Goal: Task Accomplishment & Management: Use online tool/utility

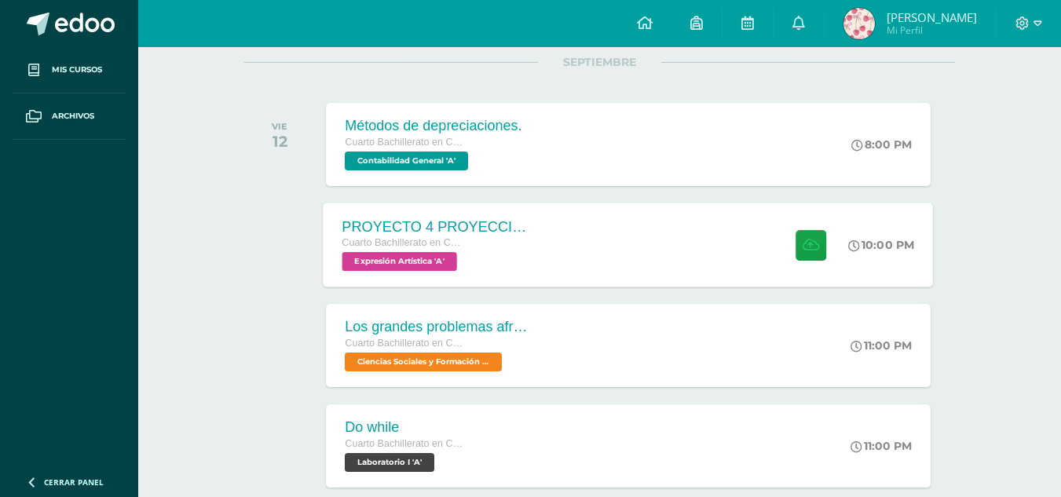
scroll to position [157, 0]
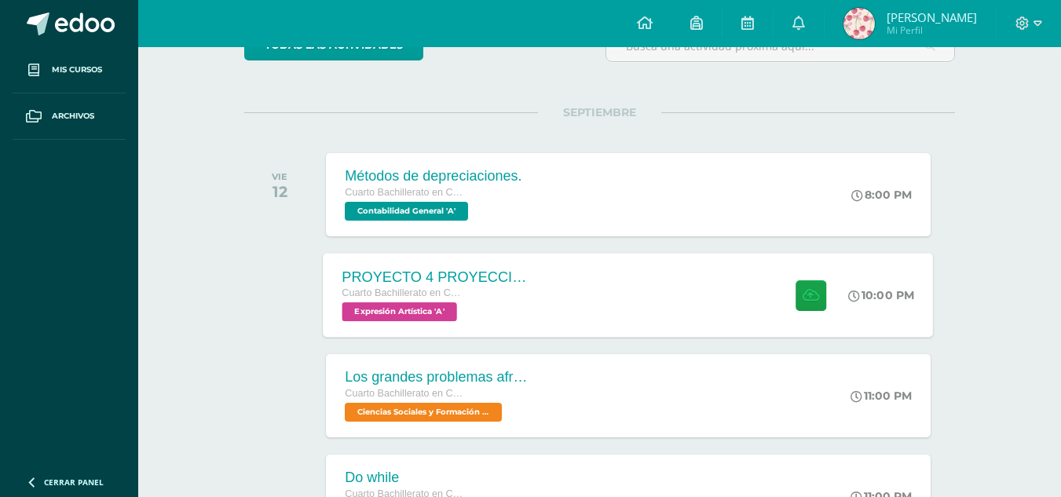
click at [429, 308] on span "Expresión Artística 'A'" at bounding box center [399, 311] width 115 height 19
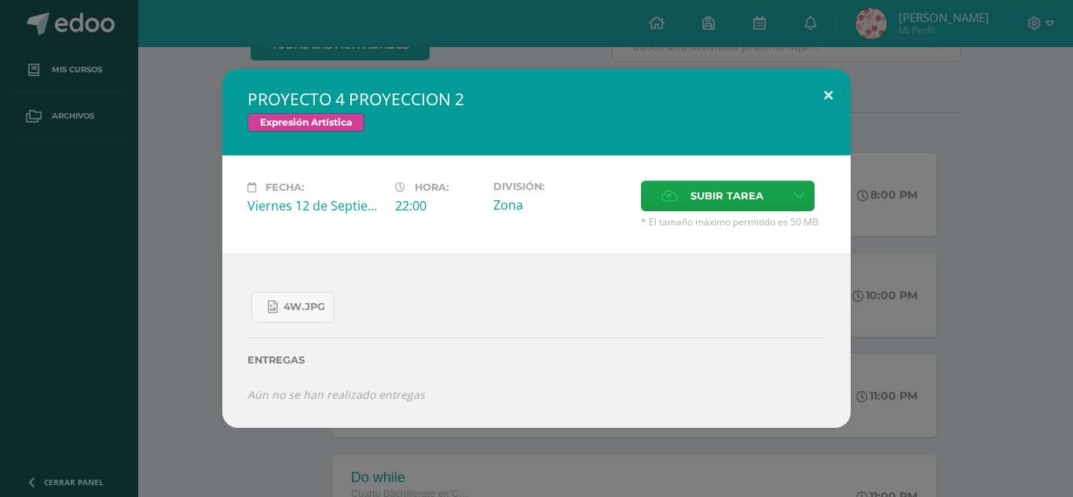
click at [825, 103] on button at bounding box center [828, 95] width 45 height 53
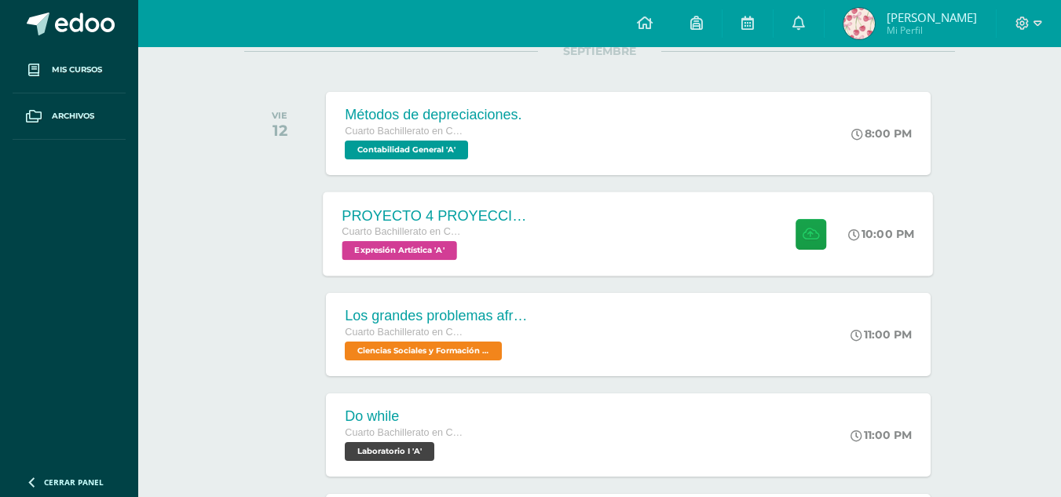
scroll to position [314, 0]
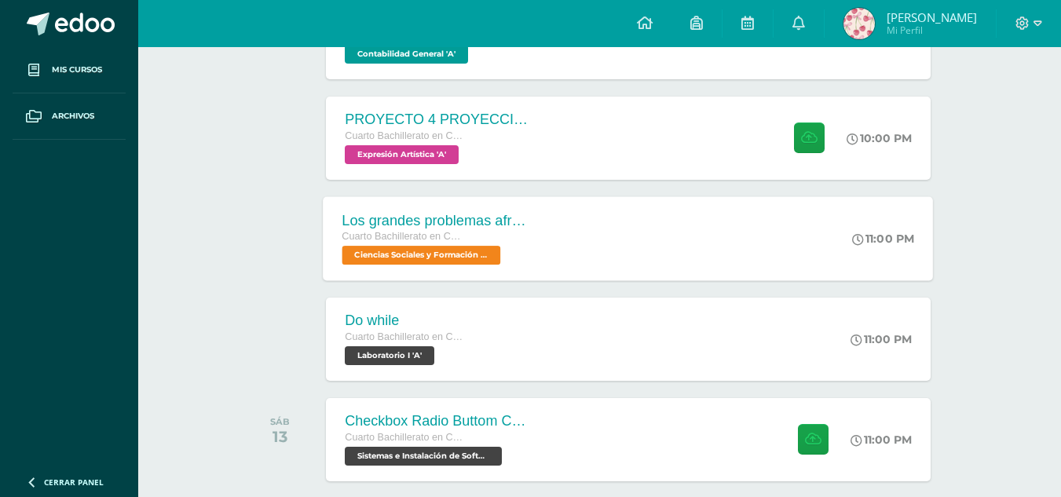
click at [427, 246] on span "Ciencias Sociales y Formación Ciudadana 'A'" at bounding box center [421, 255] width 159 height 19
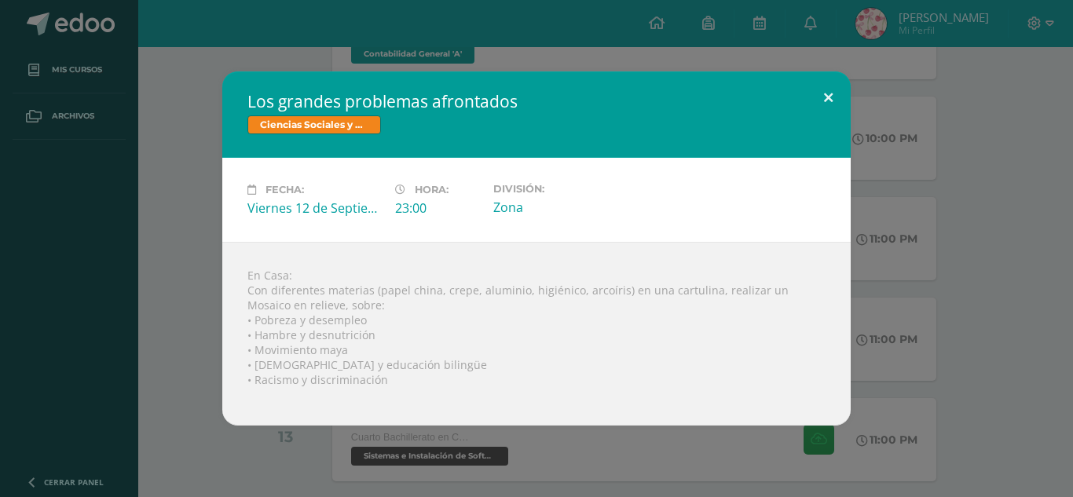
click at [833, 99] on button at bounding box center [828, 97] width 45 height 53
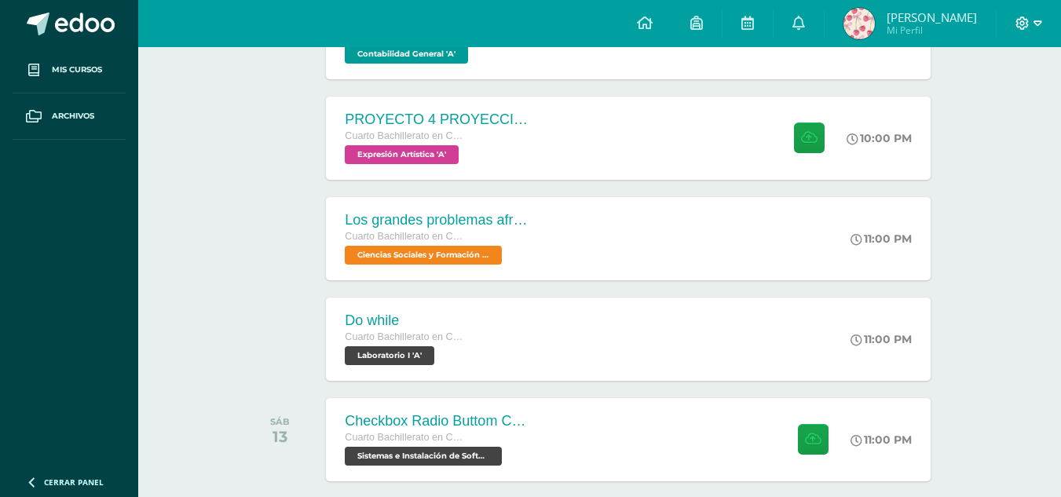
click at [1020, 23] on icon at bounding box center [1023, 23] width 14 height 14
click at [1029, 27] on icon at bounding box center [1023, 23] width 14 height 14
click at [1014, 85] on span "Configuración" at bounding box center [990, 84] width 73 height 15
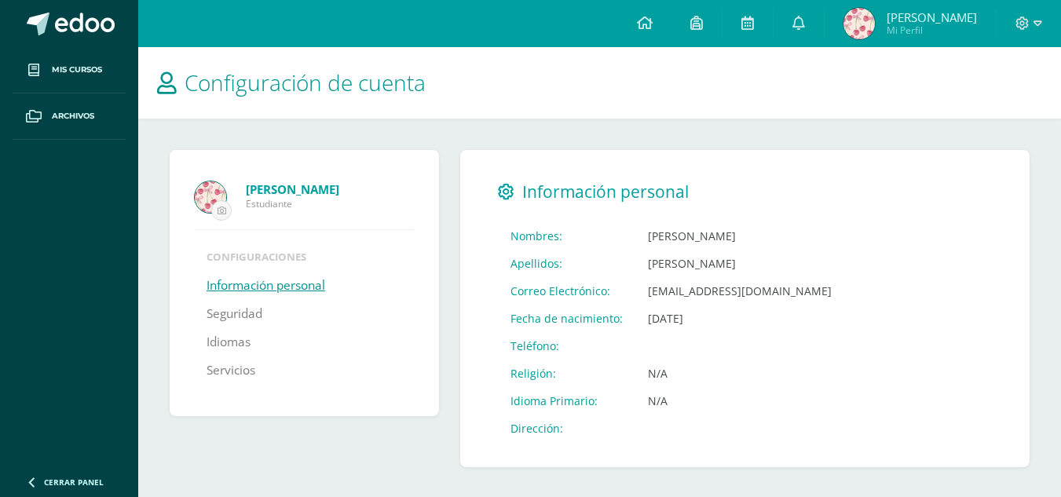
scroll to position [2, 0]
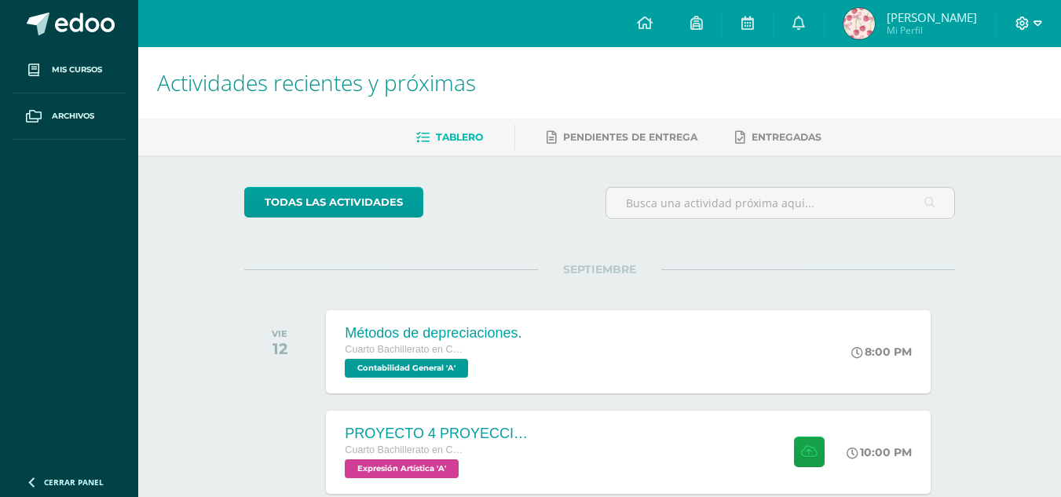
click at [1021, 22] on icon at bounding box center [1022, 22] width 13 height 13
click at [983, 110] on span "Cerrar sesión" at bounding box center [989, 107] width 71 height 15
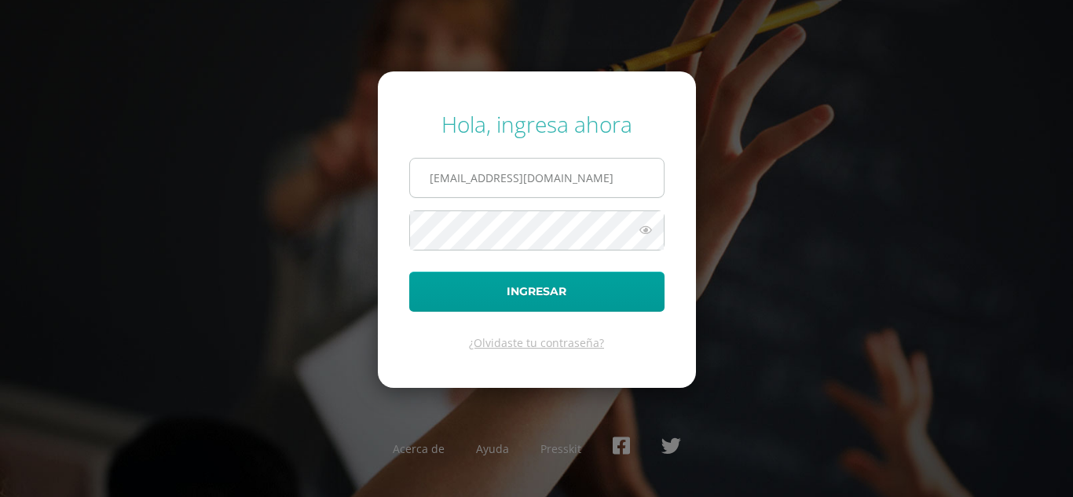
click at [580, 174] on input "[EMAIL_ADDRESS][DOMAIN_NAME]" at bounding box center [537, 178] width 254 height 38
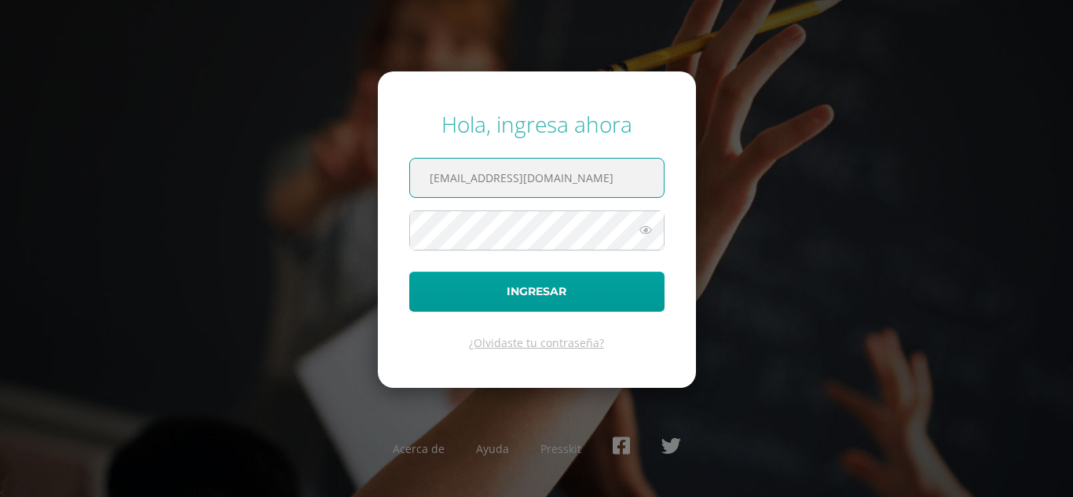
click at [580, 213] on form "Hola, ingresa ahora [EMAIL_ADDRESS][DOMAIN_NAME] Ingresar ¿Olvidaste tu contras…" at bounding box center [537, 229] width 318 height 316
drag, startPoint x: 566, startPoint y: 170, endPoint x: 563, endPoint y: 181, distance: 10.5
click at [565, 176] on input "876@laestrella.edu.gt" at bounding box center [537, 178] width 254 height 38
type input "8"
click at [955, 214] on div "Hola, ingresa ahora Ingresar ¿Olvidaste tu contraseña? Acerca de Ayuda Presskit" at bounding box center [536, 248] width 1013 height 303
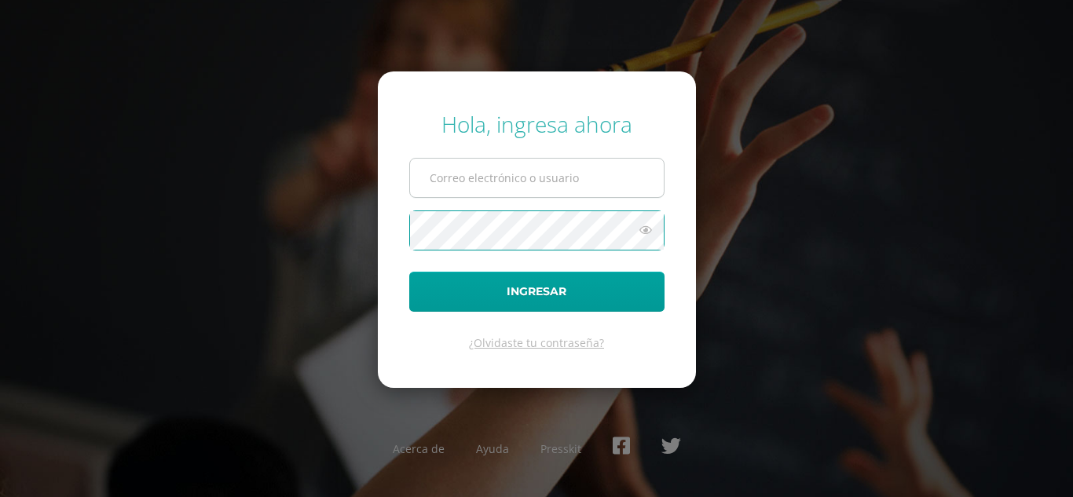
click at [529, 172] on input "text" at bounding box center [537, 178] width 254 height 38
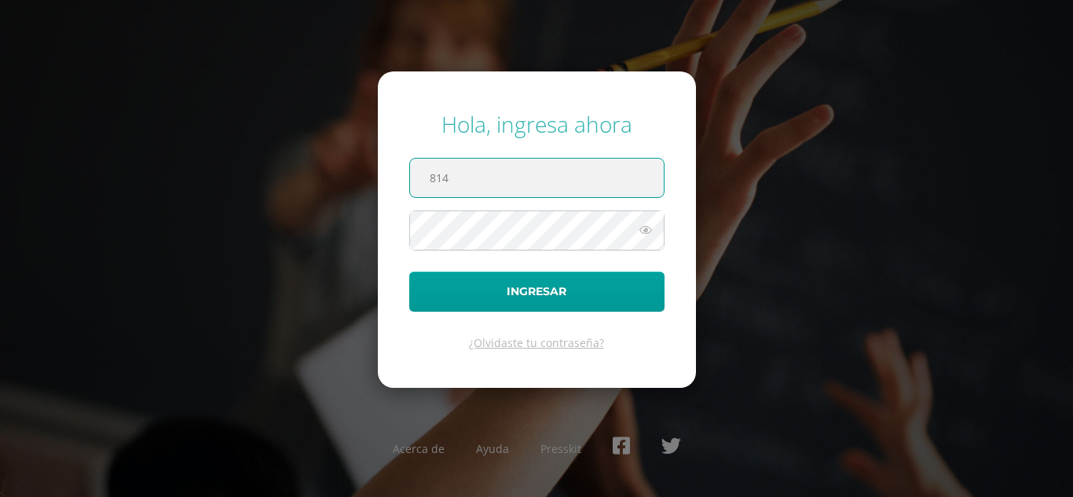
type input "814@laestrella.edu.gt"
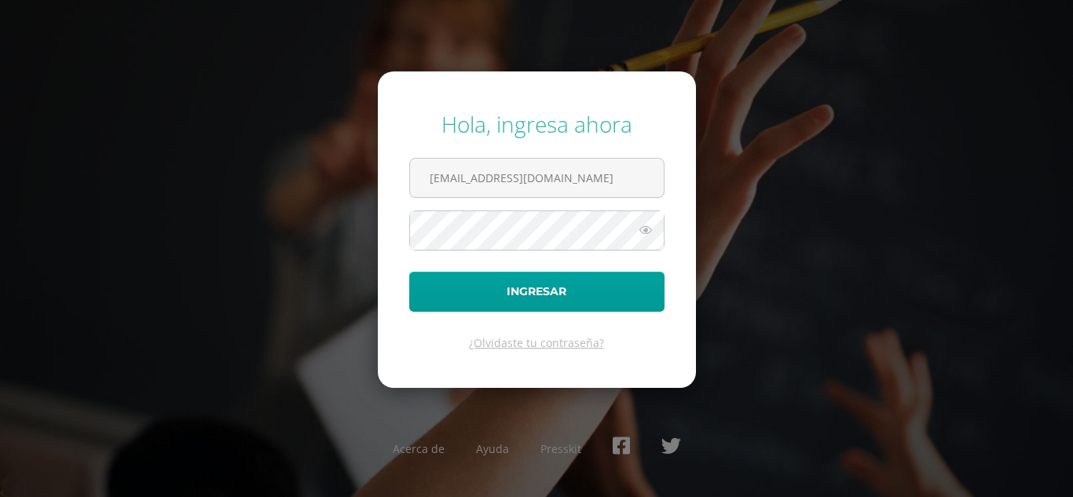
click at [651, 234] on icon at bounding box center [645, 230] width 20 height 19
drag, startPoint x: 714, startPoint y: 287, endPoint x: 703, endPoint y: 284, distance: 11.4
click at [714, 287] on div "Hola, ingresa ahora 814@laestrella.edu.gt Ingresar ¿Olvidaste tu contraseña? Ac…" at bounding box center [536, 248] width 1013 height 303
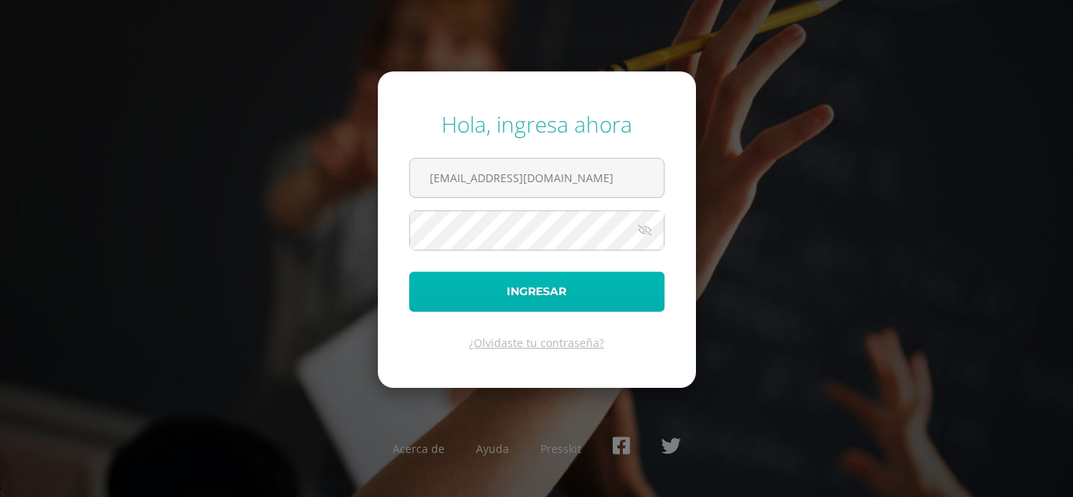
click at [492, 300] on button "Ingresar" at bounding box center [536, 292] width 255 height 40
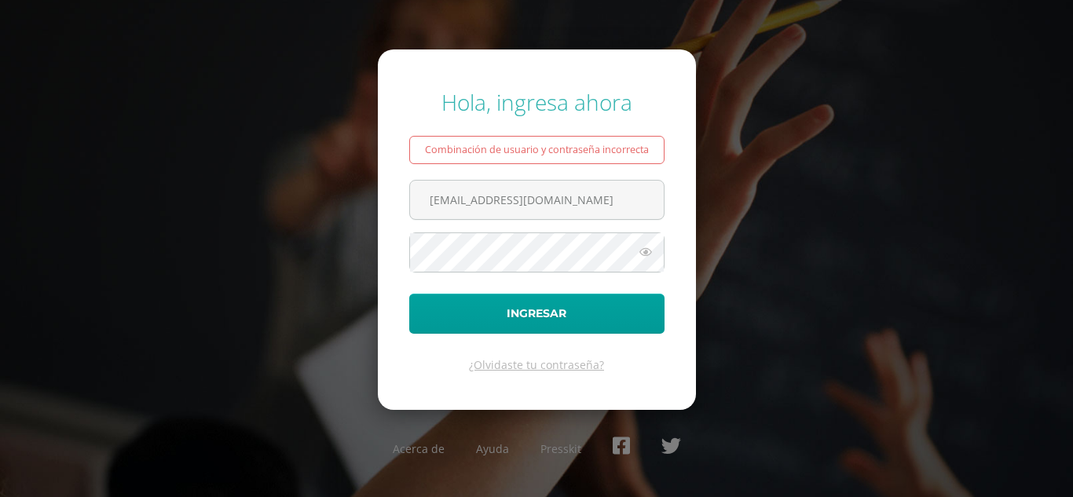
click at [541, 274] on form "Hola, ingresa ahora Combinación de usuario y contraseña incorrecta [EMAIL_ADDRE…" at bounding box center [537, 229] width 318 height 360
click at [646, 254] on icon at bounding box center [645, 252] width 20 height 19
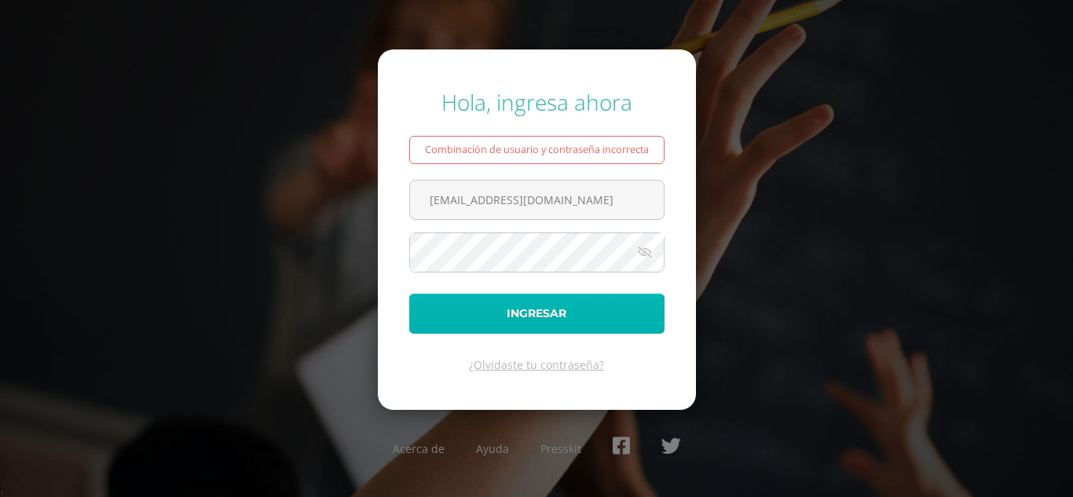
click at [455, 324] on button "Ingresar" at bounding box center [536, 314] width 255 height 40
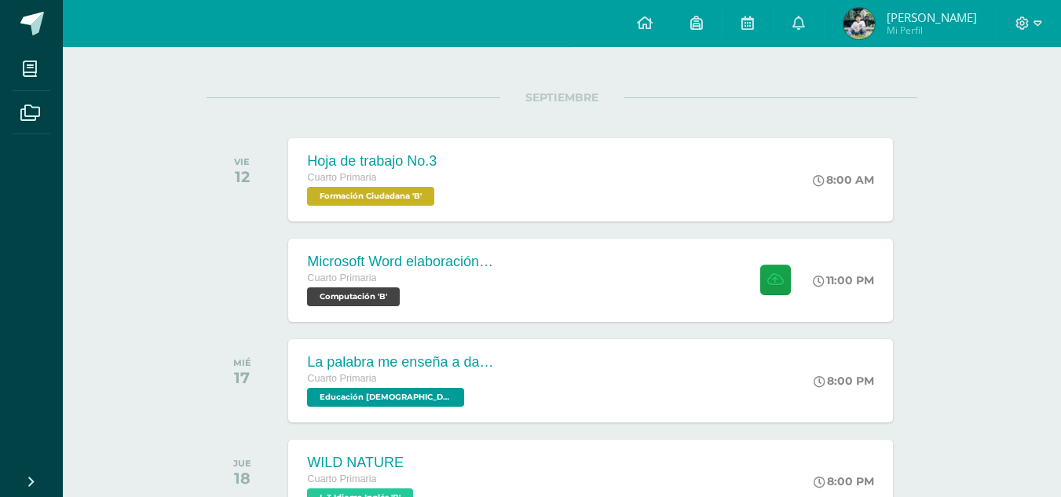
scroll to position [236, 0]
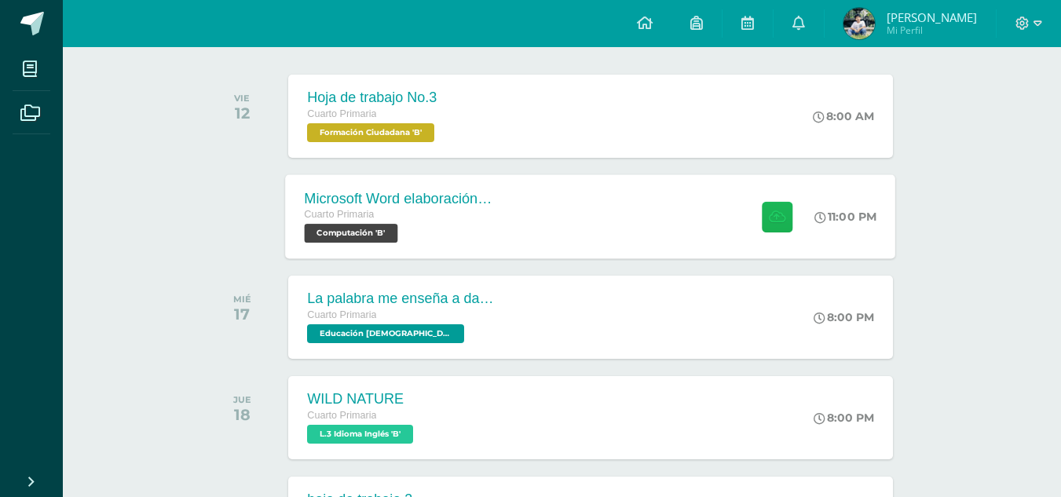
click at [784, 218] on button at bounding box center [777, 216] width 31 height 31
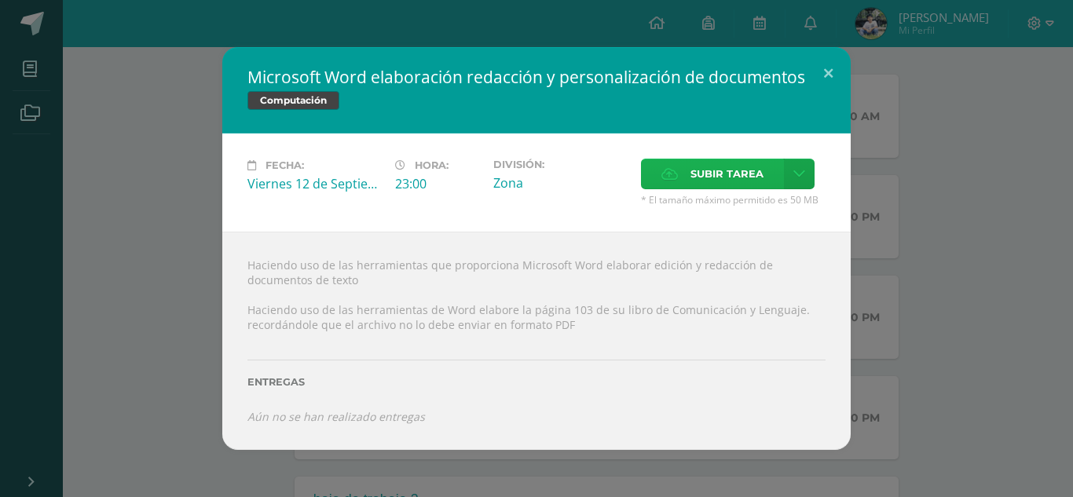
click at [696, 181] on span "Subir tarea" at bounding box center [726, 173] width 73 height 29
click at [0, 0] on input "Subir tarea" at bounding box center [0, 0] width 0 height 0
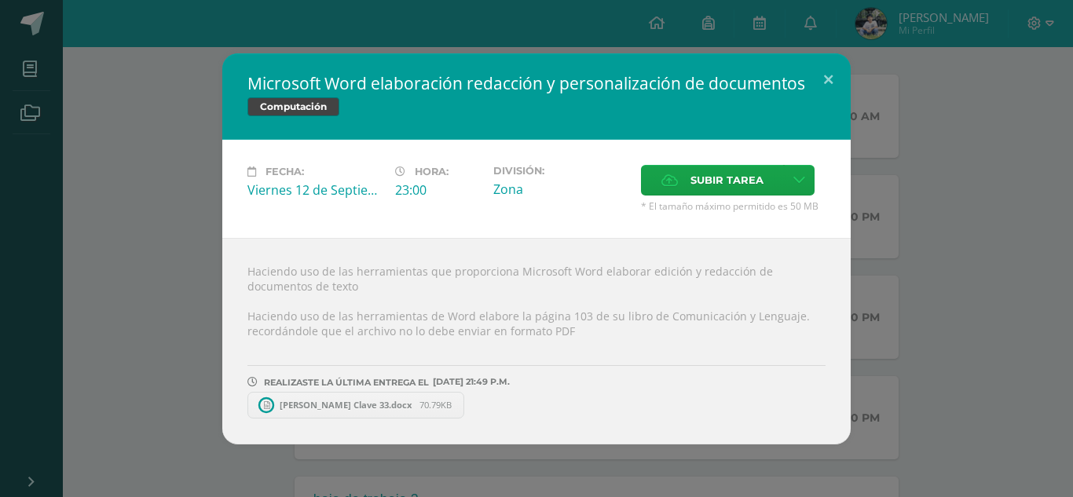
click at [355, 405] on span "[PERSON_NAME] Clave 33.docx" at bounding box center [346, 405] width 148 height 12
click at [827, 83] on button at bounding box center [828, 79] width 45 height 53
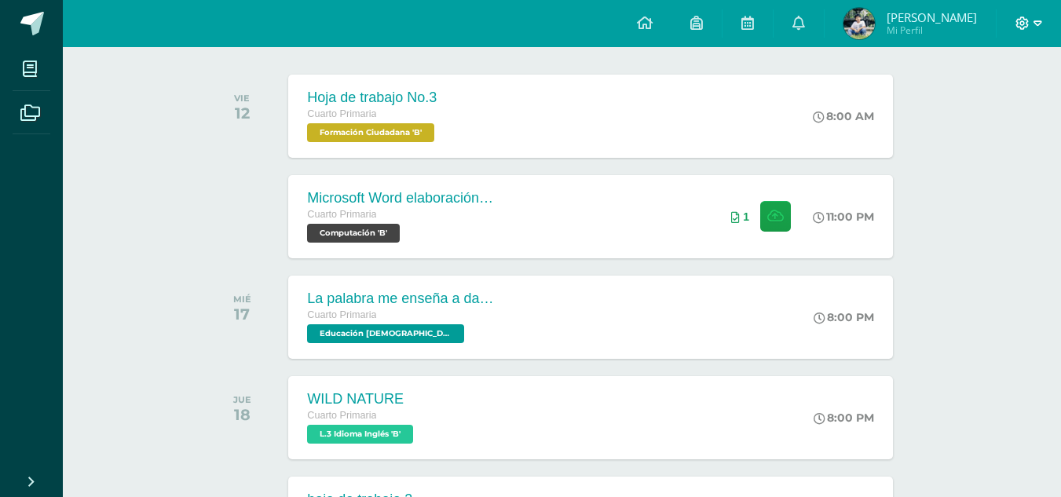
click at [1034, 17] on icon at bounding box center [1038, 23] width 9 height 14
click at [986, 101] on span "Cerrar sesión" at bounding box center [989, 107] width 71 height 15
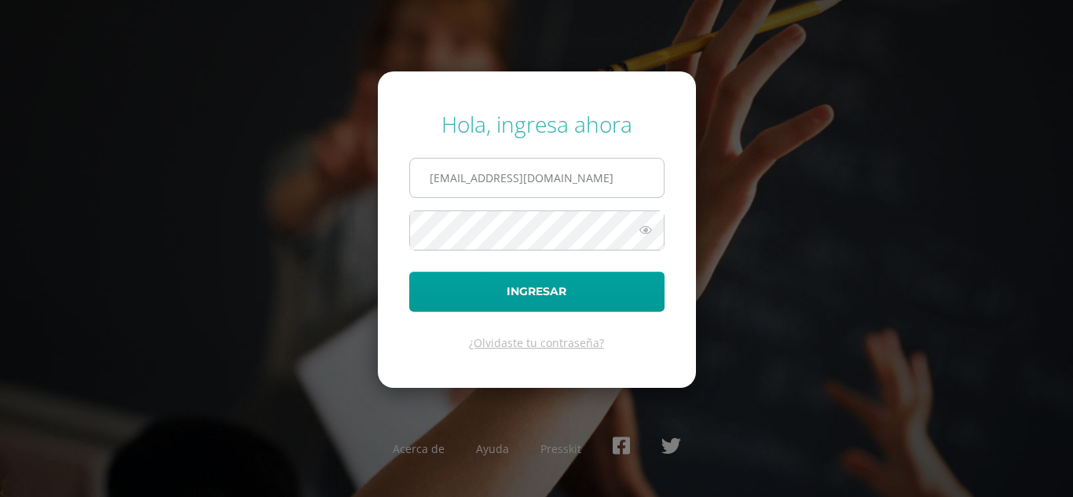
click at [564, 174] on input "[EMAIL_ADDRESS][DOMAIN_NAME]" at bounding box center [537, 178] width 254 height 38
type input "[EMAIL_ADDRESS][DOMAIN_NAME]"
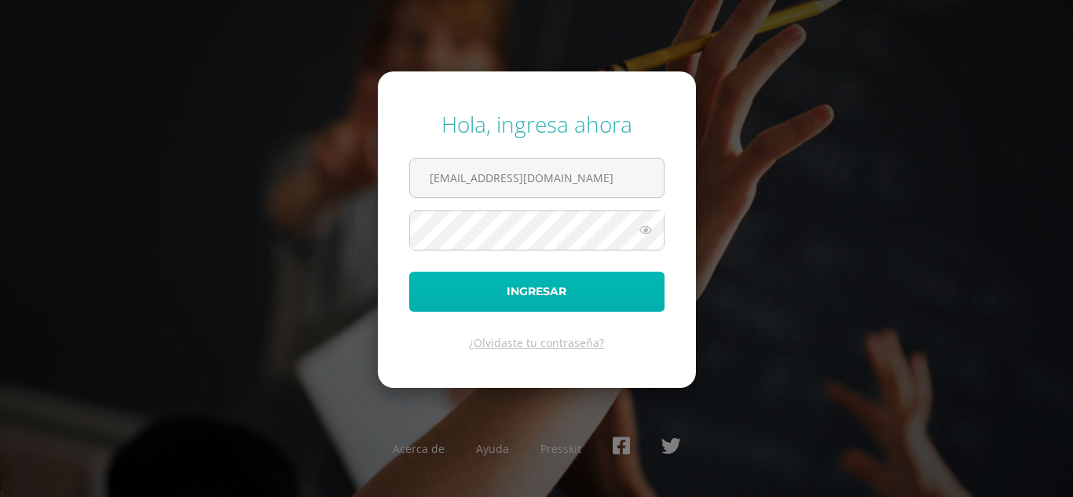
click at [549, 289] on button "Ingresar" at bounding box center [536, 292] width 255 height 40
